Goal: Complete application form

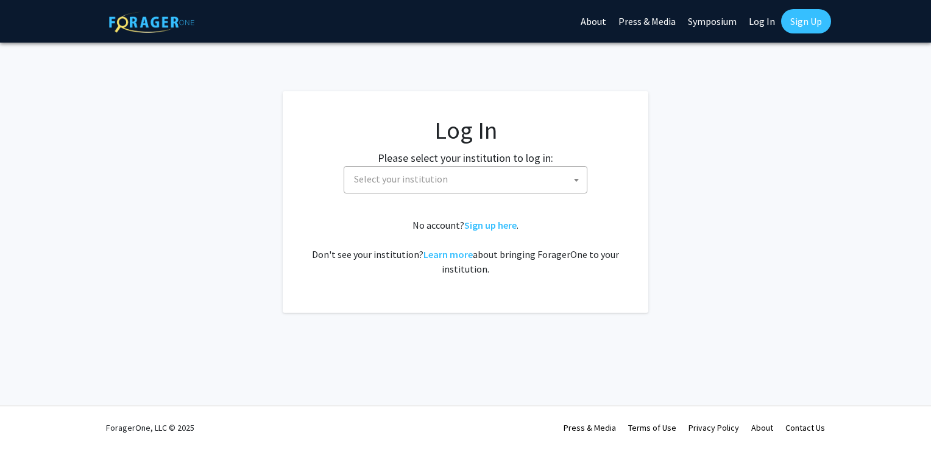
click at [414, 177] on span "Select your institution" at bounding box center [401, 179] width 94 height 12
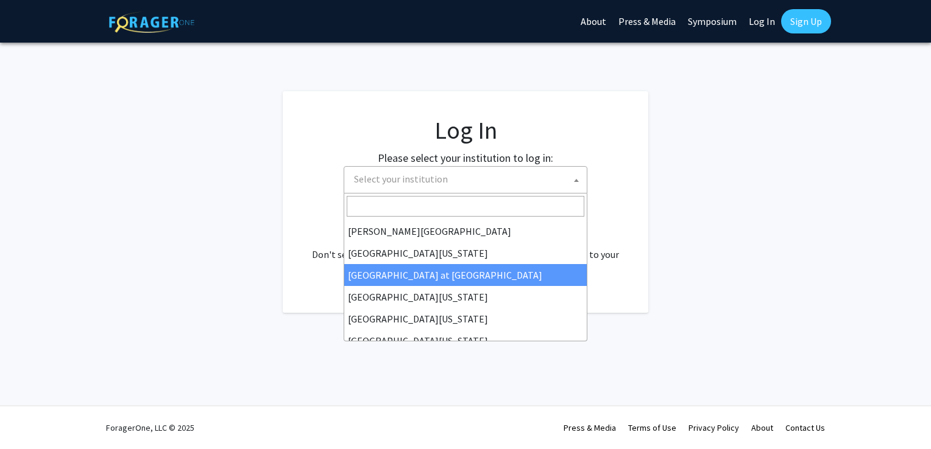
scroll to position [426, 0]
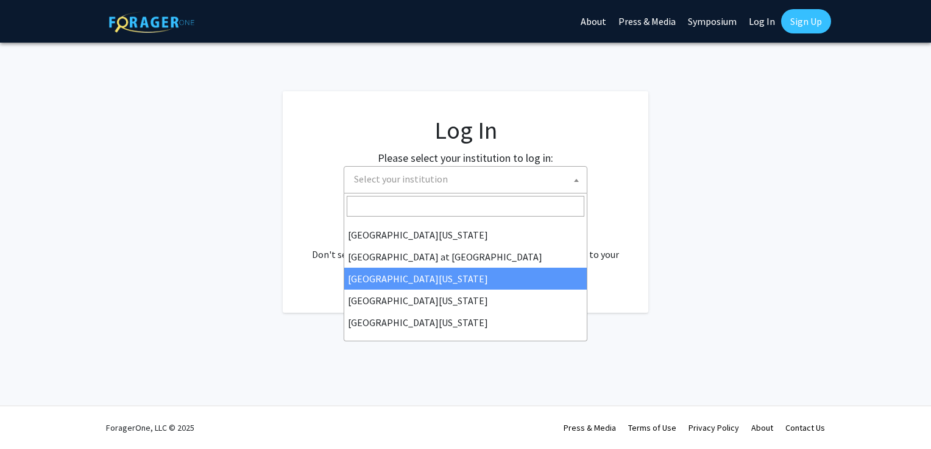
select select "13"
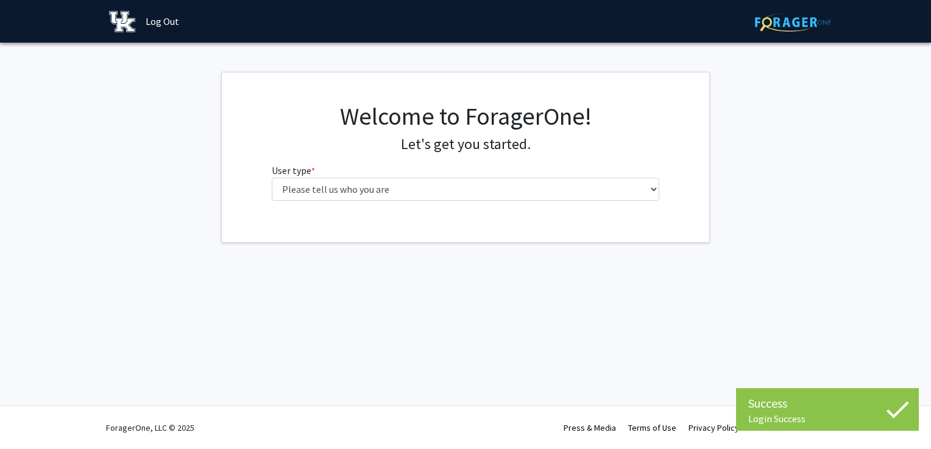
click at [426, 206] on div "Welcome to ForagerOne! Let's get you started. User type * required Please tell …" at bounding box center [466, 156] width 406 height 109
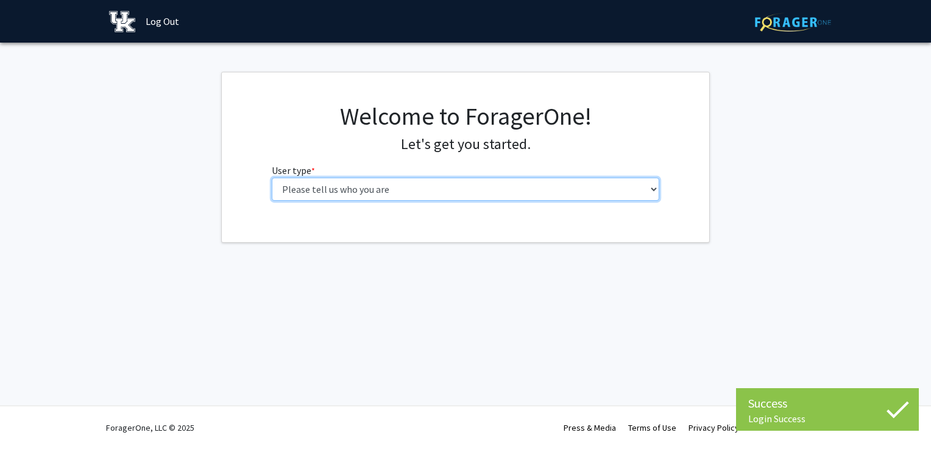
click at [412, 191] on select "Please tell us who you are Undergraduate Student Master's Student Doctoral Cand…" at bounding box center [466, 189] width 388 height 23
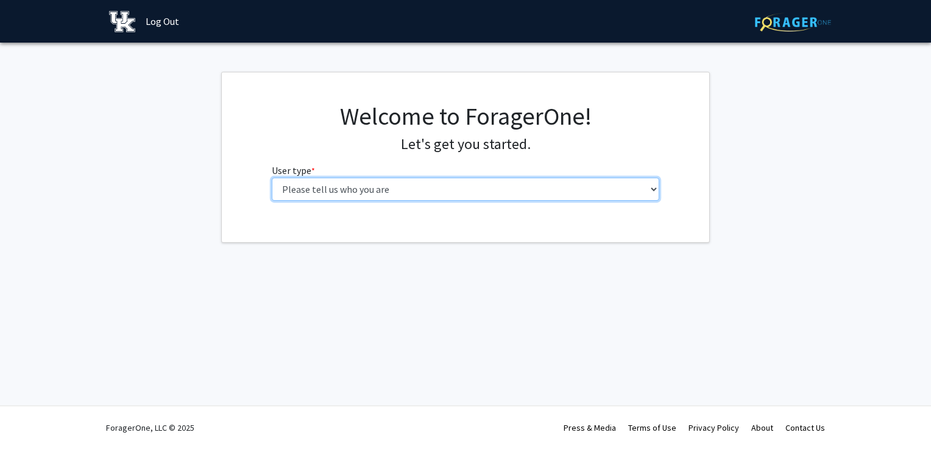
select select "1: undergrad"
click at [272, 178] on select "Please tell us who you are Undergraduate Student Master's Student Doctoral Cand…" at bounding box center [466, 189] width 388 height 23
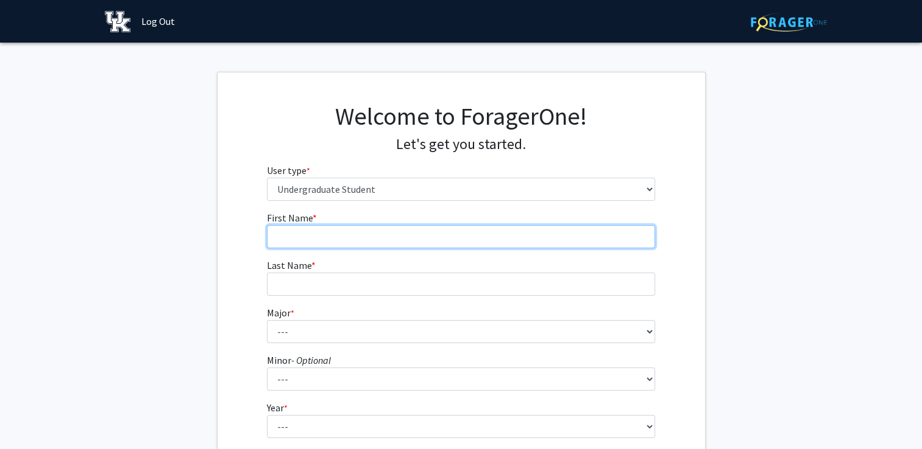
click at [380, 233] on input "First Name * required" at bounding box center [461, 236] width 388 height 23
type input "[PERSON_NAME]"
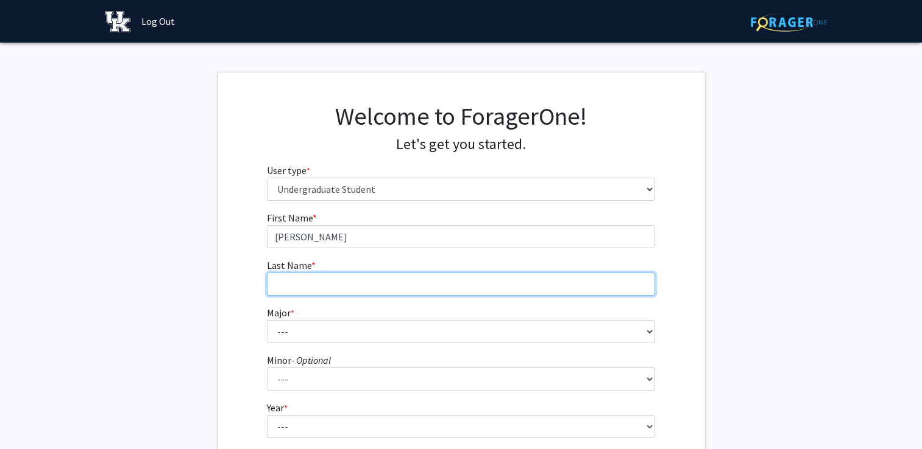
click at [272, 287] on input "Last Name * required" at bounding box center [461, 284] width 388 height 23
type input "[PERSON_NAME]"
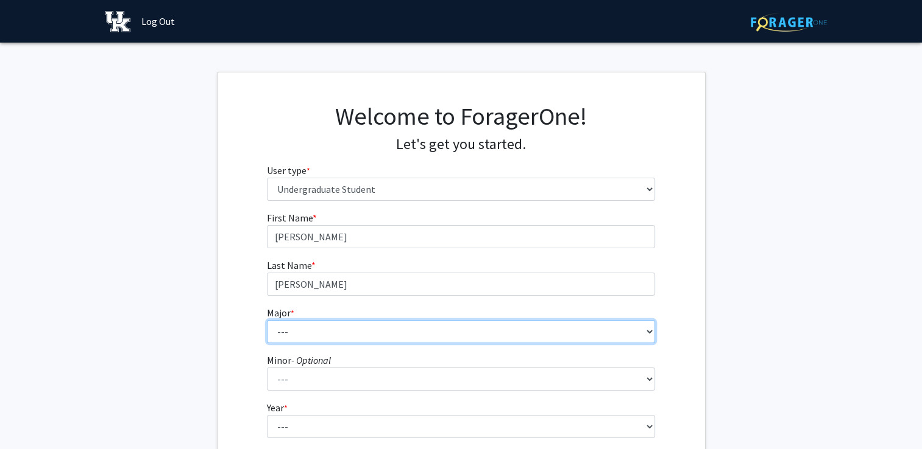
click at [286, 328] on select "--- Accounting Aerospace Engineering African American & Africana Studies Agricu…" at bounding box center [461, 331] width 388 height 23
select select "34: 871"
click at [267, 320] on select "--- Accounting Aerospace Engineering African American & Africana Studies Agricu…" at bounding box center [461, 331] width 388 height 23
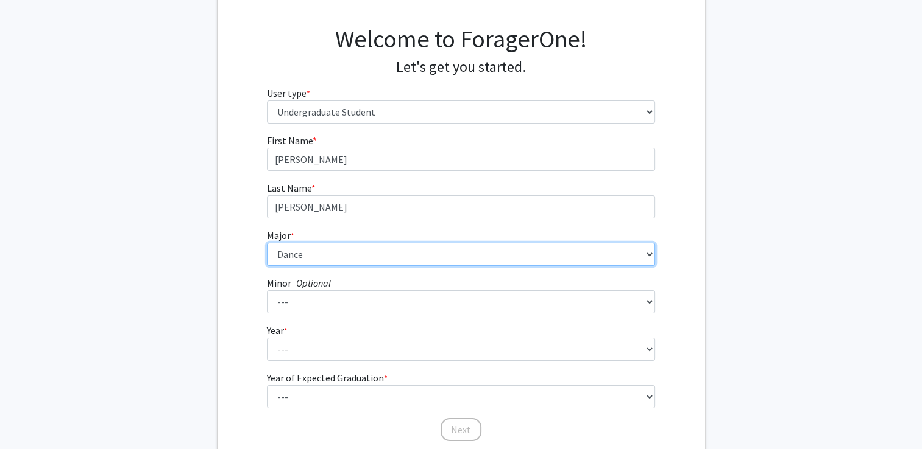
scroll to position [80, 0]
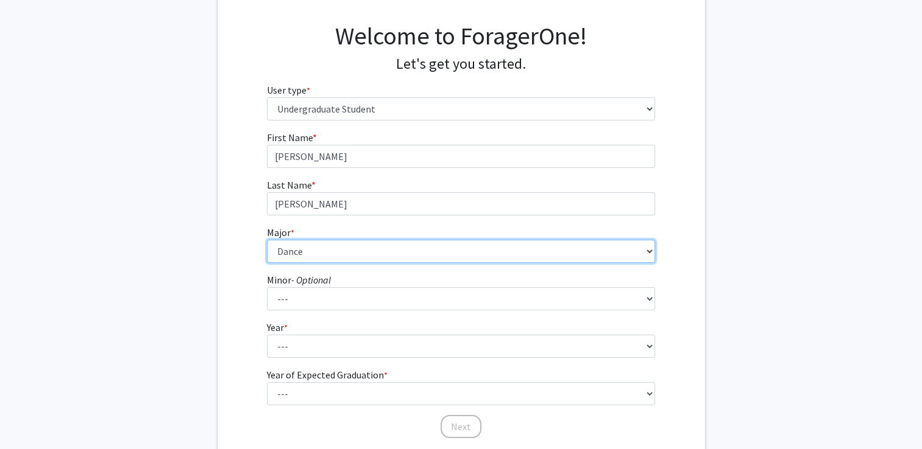
click at [429, 249] on select "--- Accounting Aerospace Engineering African American & Africana Studies Agricu…" at bounding box center [461, 251] width 388 height 23
click at [300, 250] on select "--- Accounting Aerospace Engineering African American & Africana Studies Agricu…" at bounding box center [461, 251] width 388 height 23
click at [300, 251] on select "--- Accounting Aerospace Engineering African American & Africana Studies Agricu…" at bounding box center [461, 251] width 388 height 23
click at [267, 240] on select "--- Accounting Aerospace Engineering African American & Africana Studies Agricu…" at bounding box center [461, 251] width 388 height 23
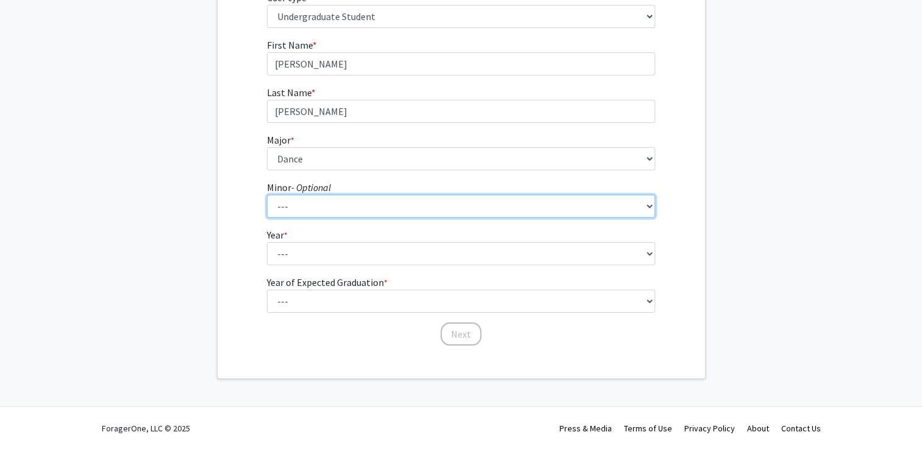
click at [285, 211] on select "--- African American & Africana Studies Agricultural Economics American Studies…" at bounding box center [461, 206] width 388 height 23
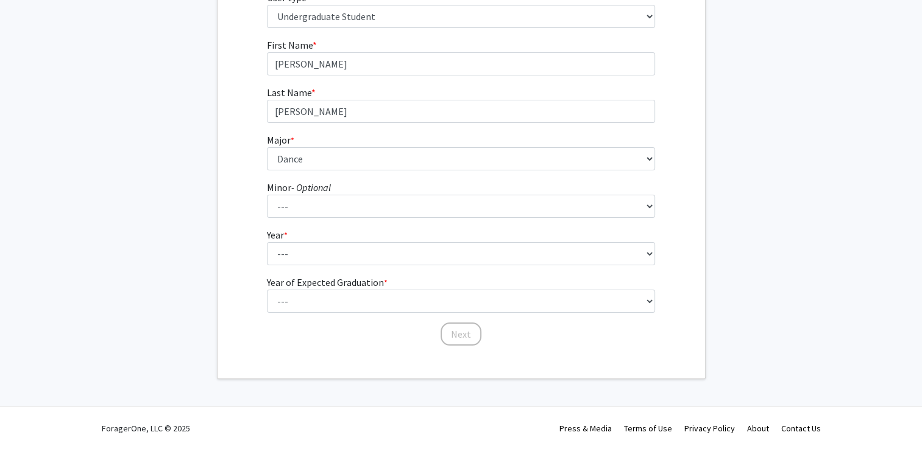
click at [247, 211] on div "First Name * required [PERSON_NAME] Last Name * required [PERSON_NAME] Major * …" at bounding box center [460, 192] width 487 height 309
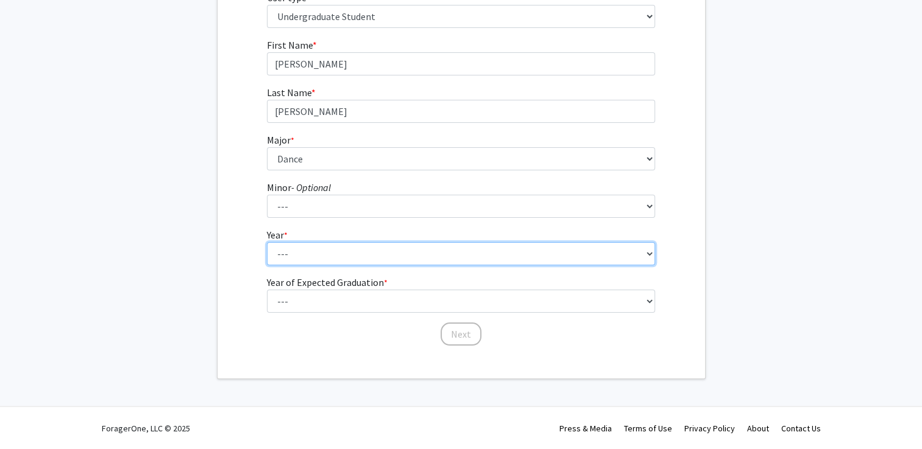
click at [297, 246] on select "--- First-year Sophomore Junior Senior Postbaccalaureate Certificate" at bounding box center [461, 253] width 388 height 23
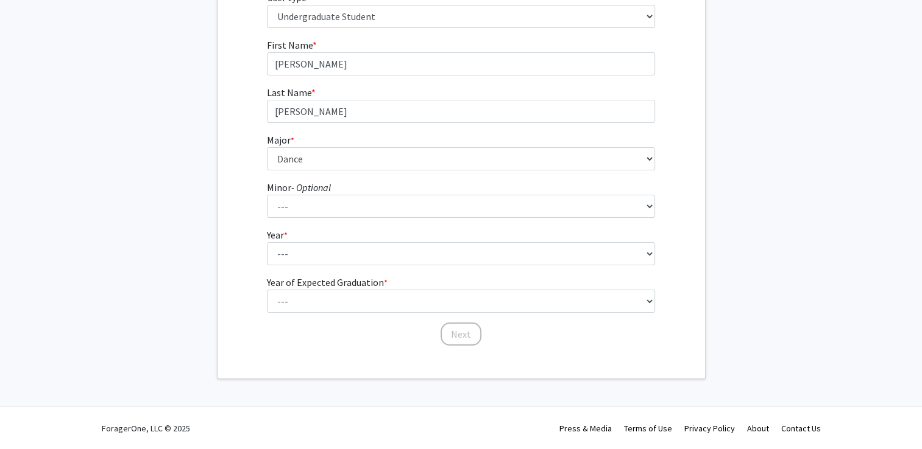
click at [227, 289] on div "First Name * required [PERSON_NAME] Last Name * required [PERSON_NAME] Major * …" at bounding box center [460, 192] width 487 height 309
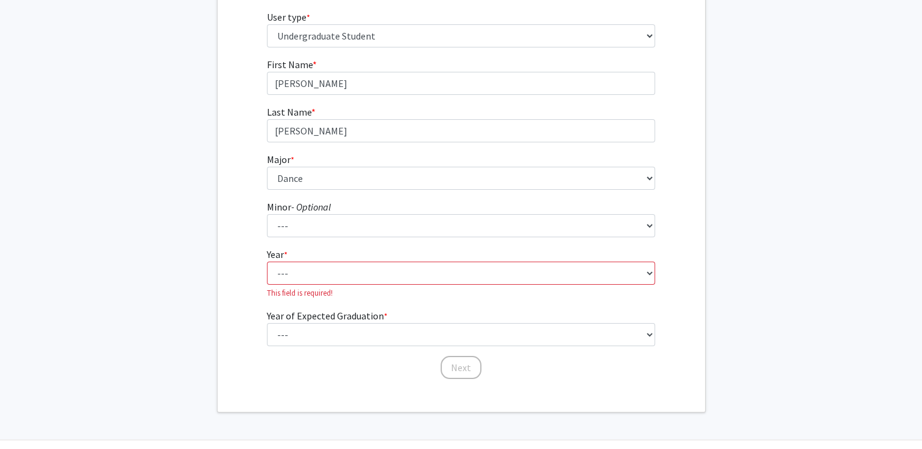
scroll to position [153, 0]
click at [815, 107] on fg-get-started "Welcome to ForagerOne! Let's get you started. User type * required Please tell …" at bounding box center [461, 165] width 922 height 495
